Goal: Information Seeking & Learning: Learn about a topic

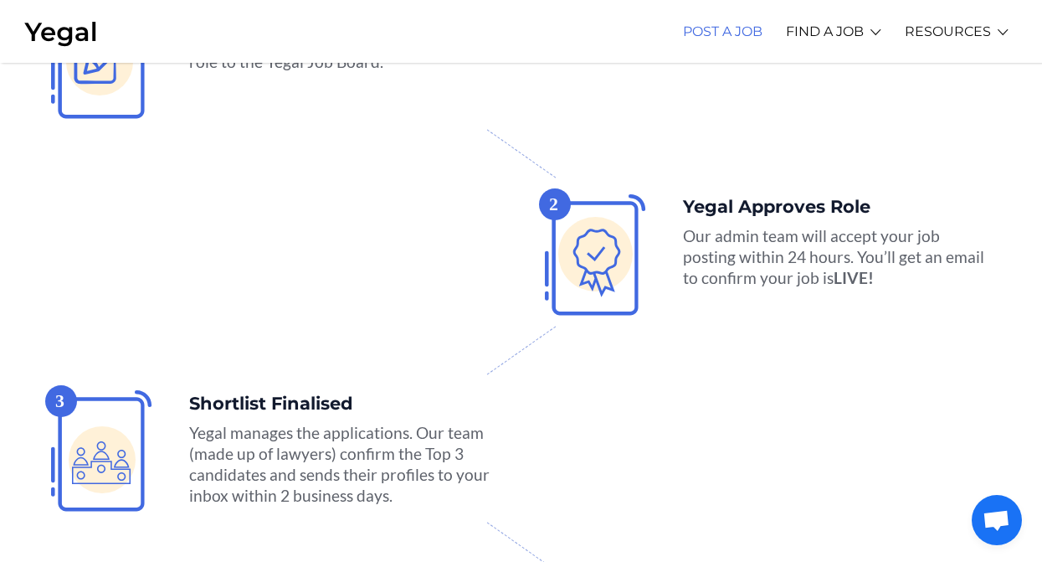
scroll to position [2500, 0]
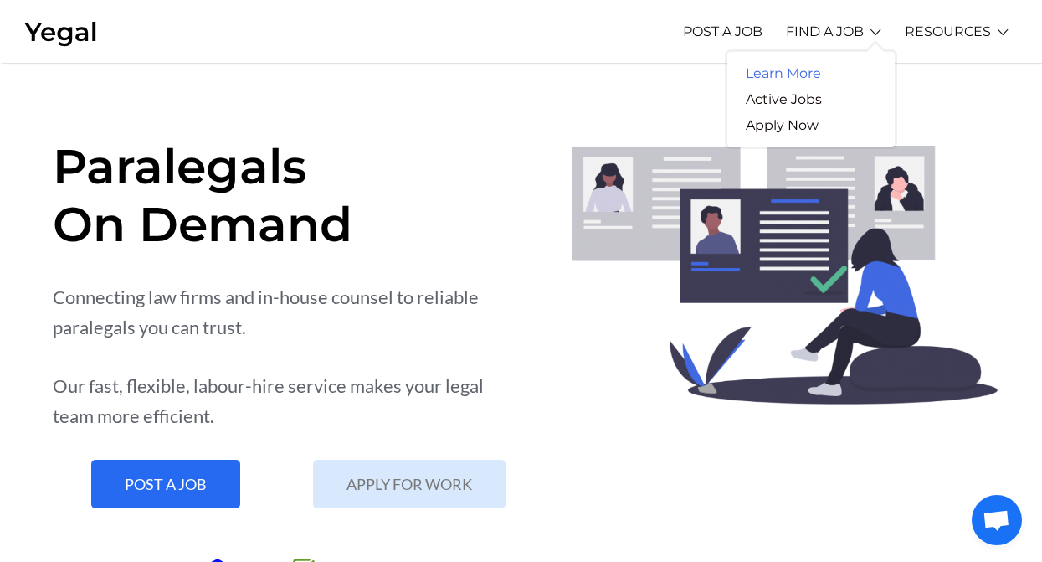
click at [814, 74] on link "Learn More" at bounding box center [783, 73] width 112 height 26
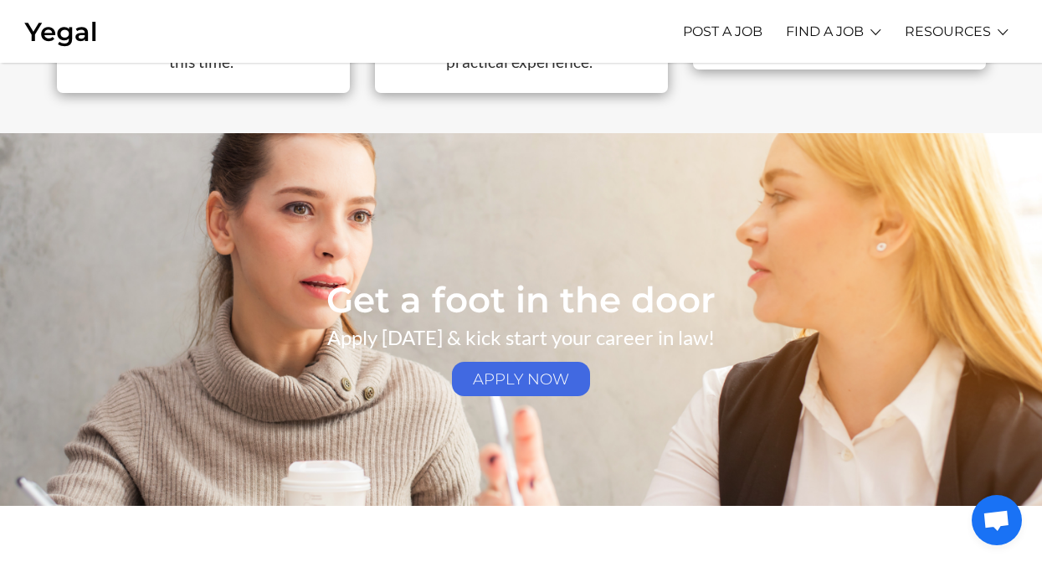
scroll to position [2511, 0]
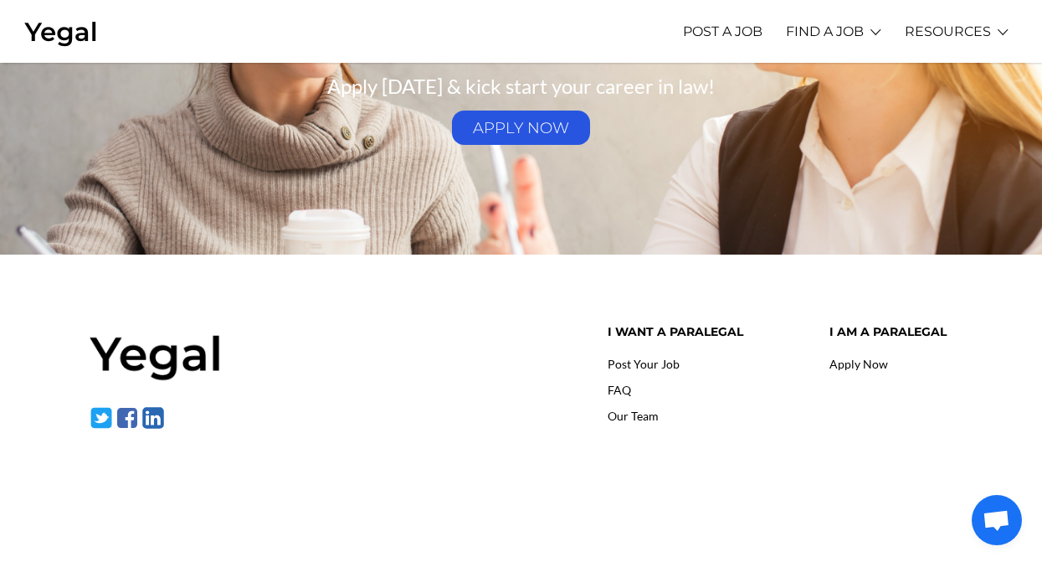
click at [539, 113] on link "APPLY NOW" at bounding box center [521, 127] width 139 height 34
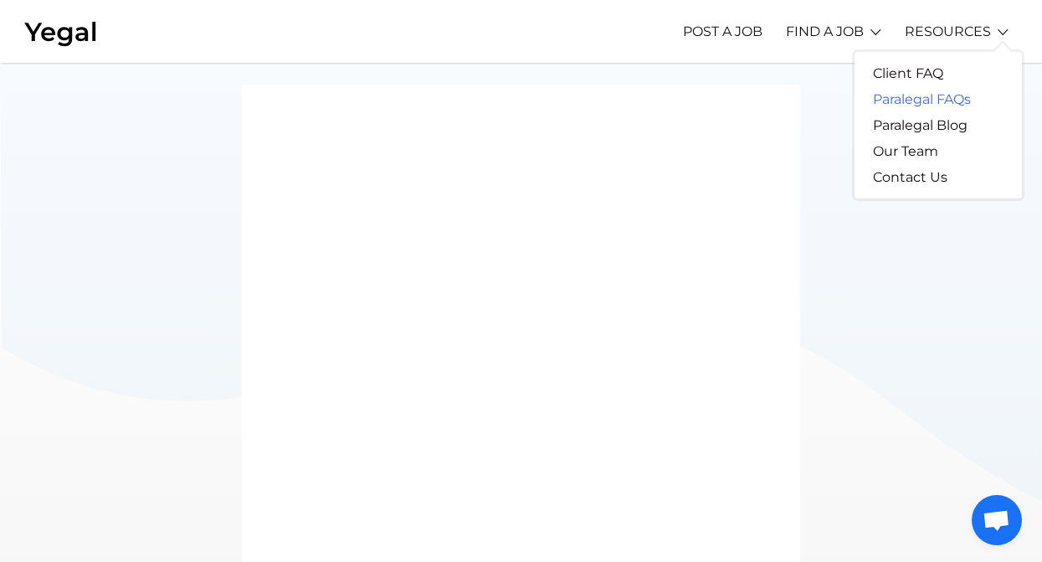
click at [930, 98] on link "Paralegal FAQs" at bounding box center [922, 99] width 135 height 26
